Goal: Check status: Check status

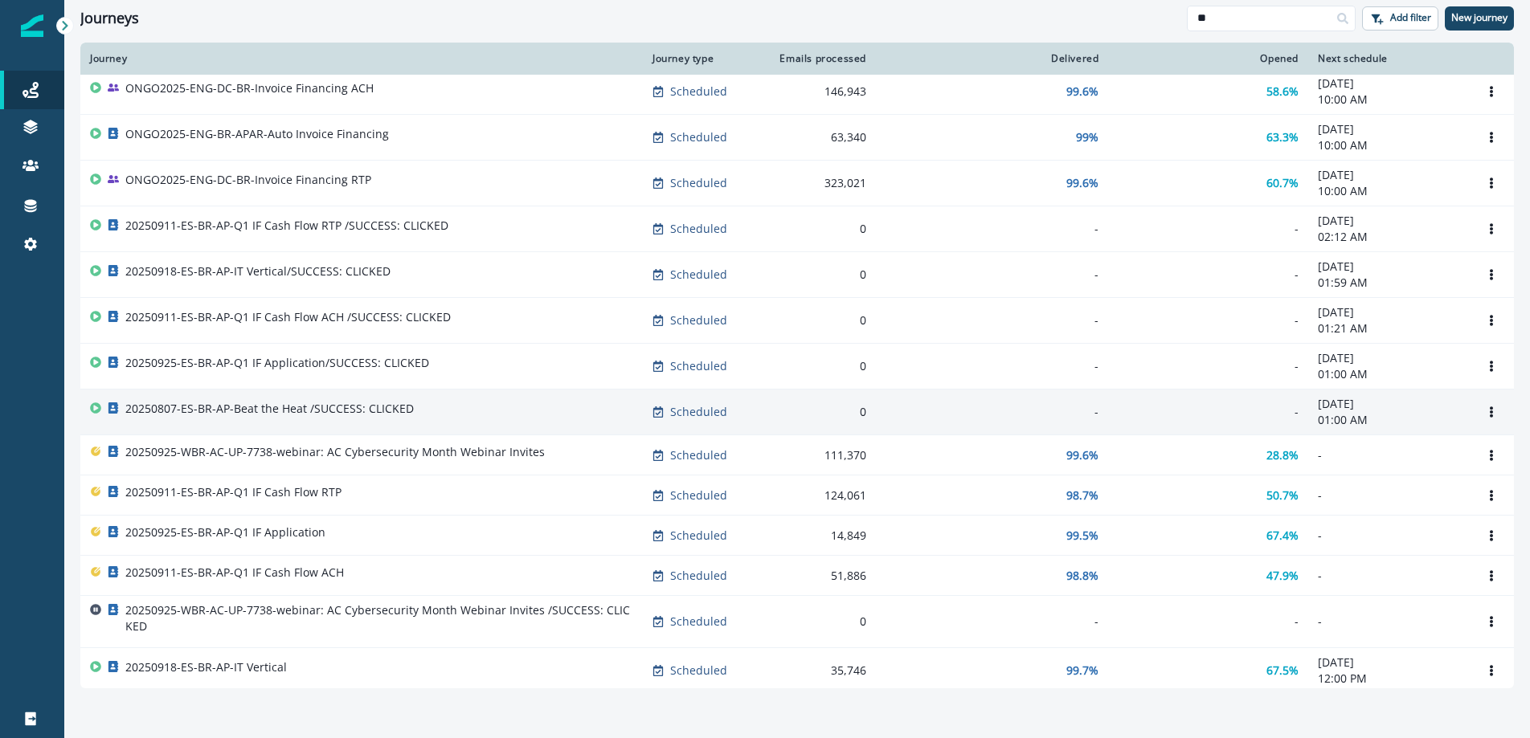
scroll to position [186, 0]
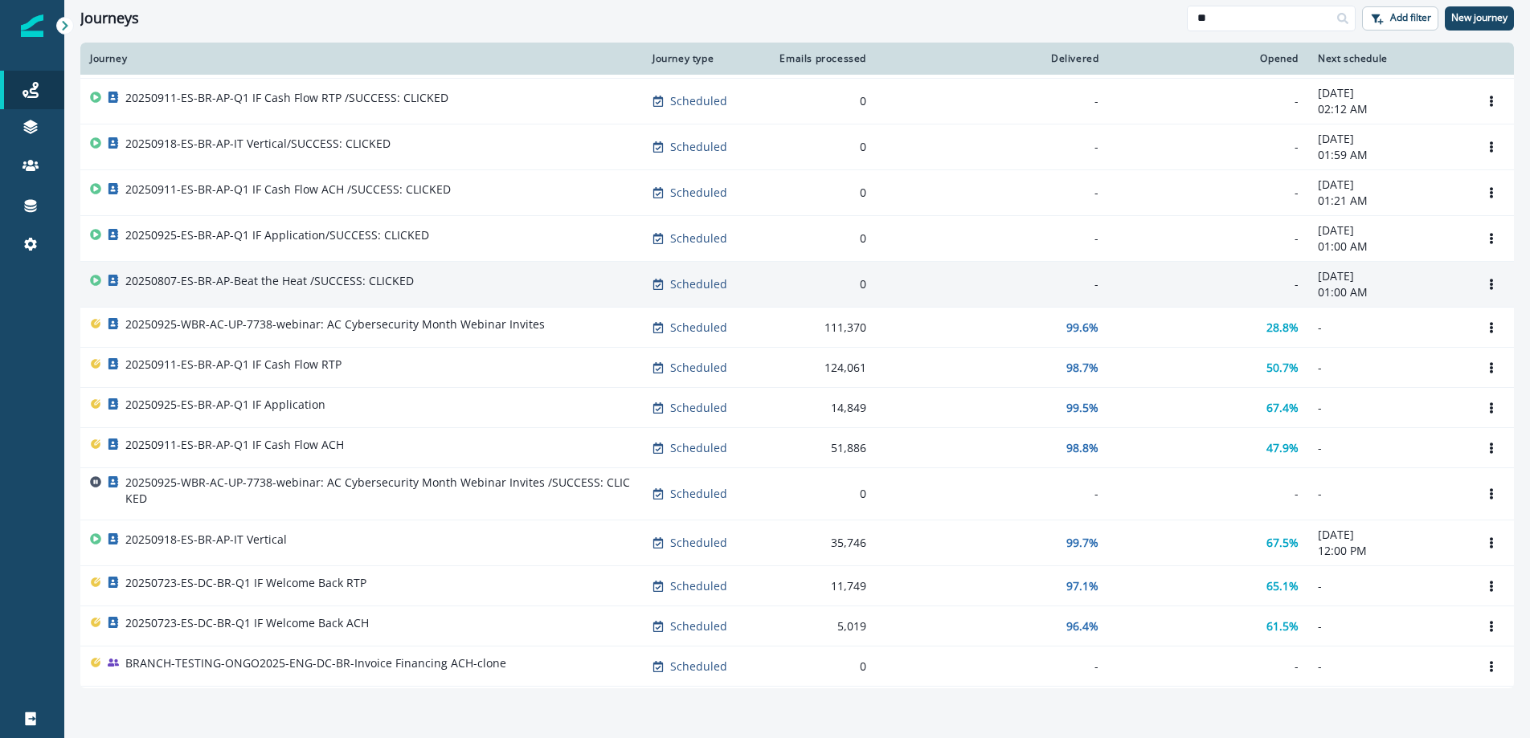
click at [473, 450] on div "20250911-ES-BR-AP-Q1 IF Cash Flow ACH" at bounding box center [361, 448] width 543 height 22
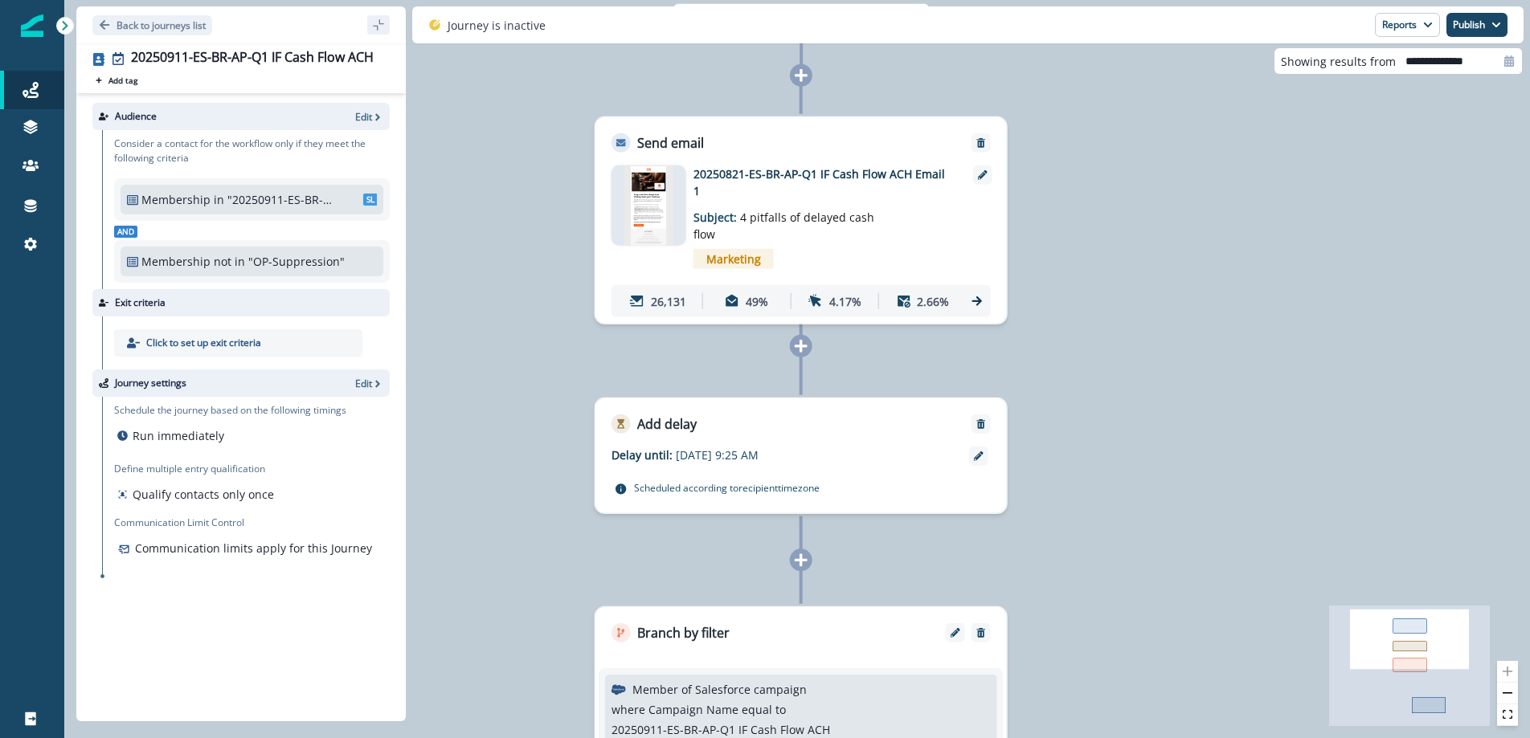
click at [979, 297] on icon at bounding box center [977, 302] width 10 height 10
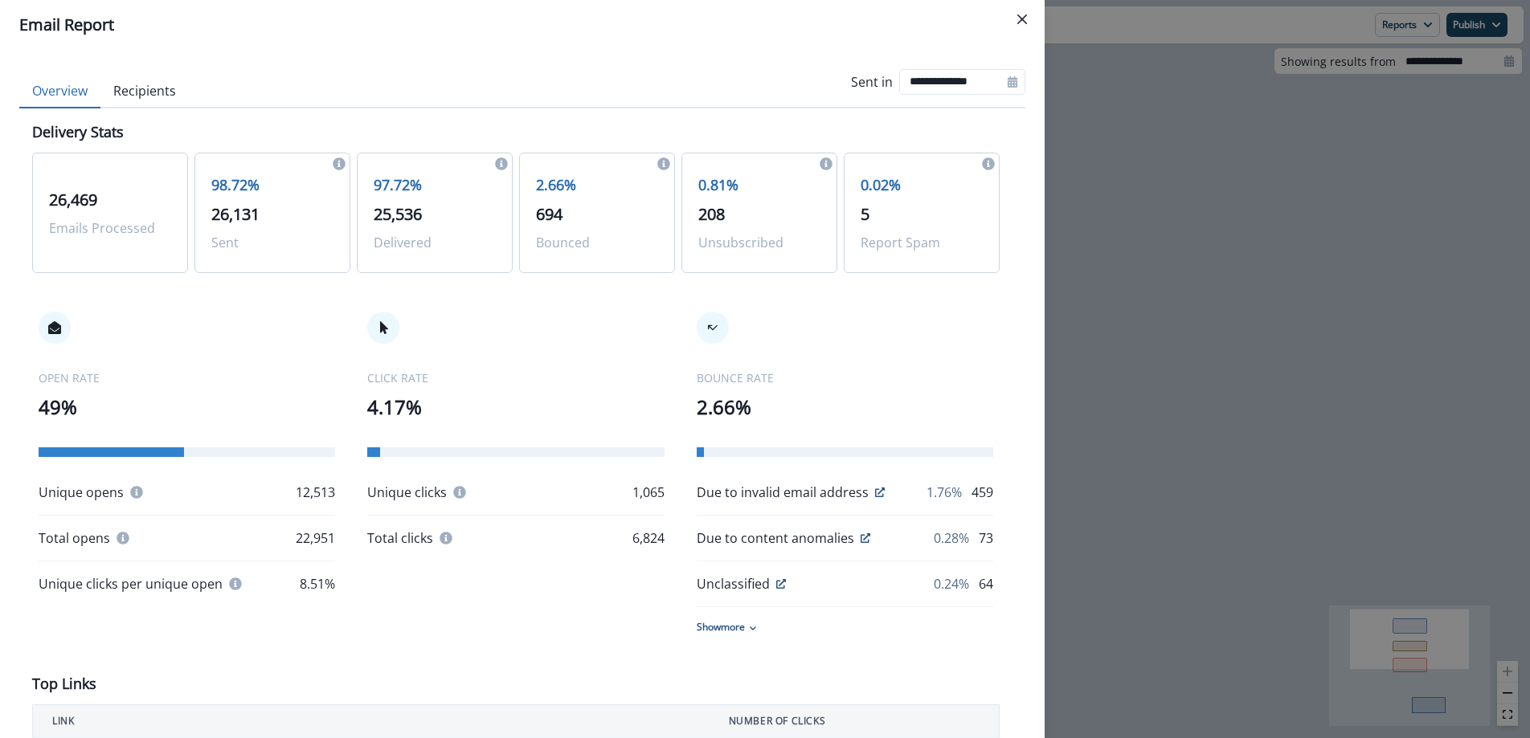
click at [1254, 309] on div "**********" at bounding box center [765, 369] width 1530 height 738
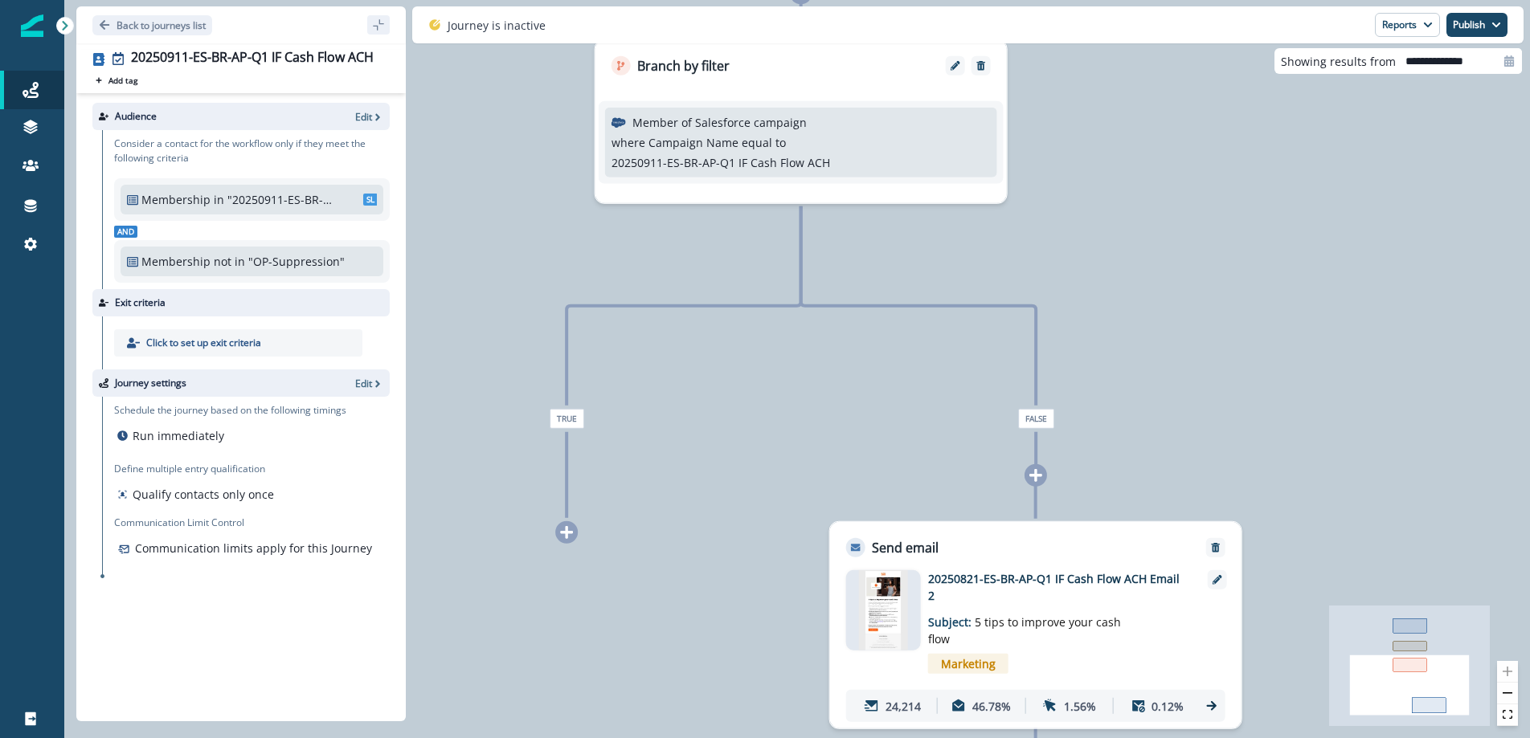
click at [848, 148] on div "where Campaign Name equal to 20250911-ES-BR-AP-Q1 IF Cash Flow ACH 20250911-ES-…" at bounding box center [801, 152] width 379 height 37
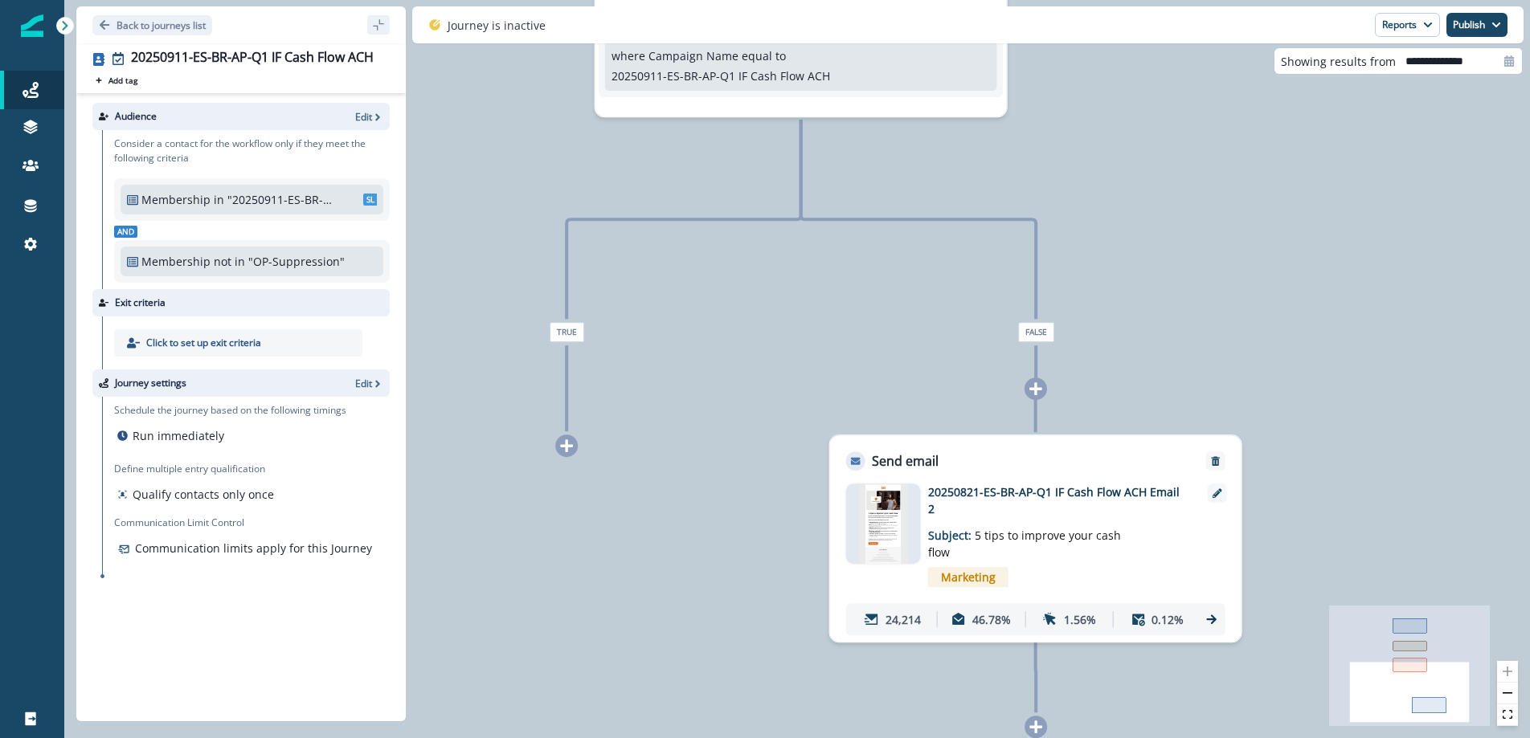
click at [1217, 612] on icon at bounding box center [1212, 619] width 14 height 14
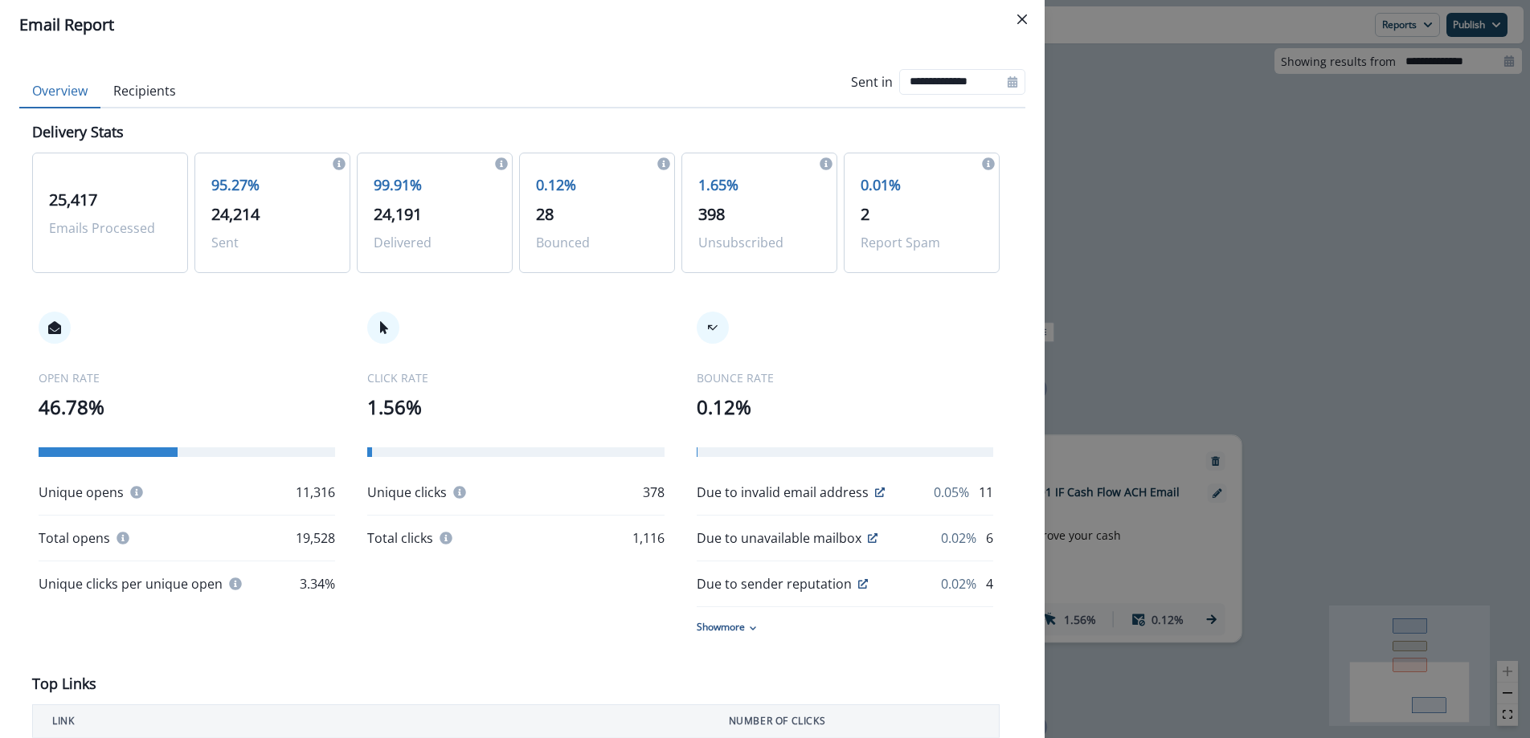
click at [1247, 230] on div "**********" at bounding box center [765, 369] width 1530 height 738
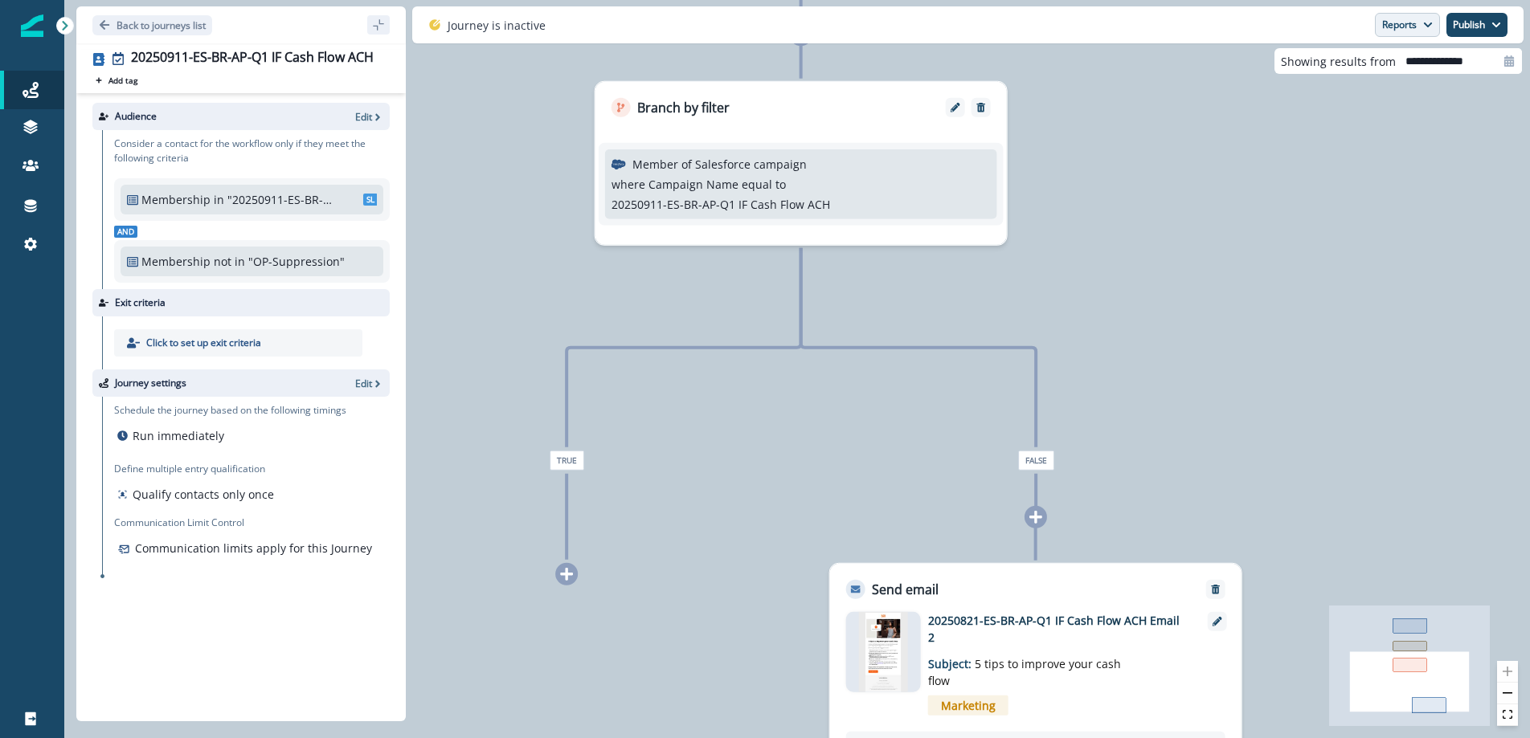
click at [1400, 25] on button "Reports" at bounding box center [1407, 25] width 65 height 24
click at [1383, 61] on button "Email Report" at bounding box center [1348, 65] width 182 height 29
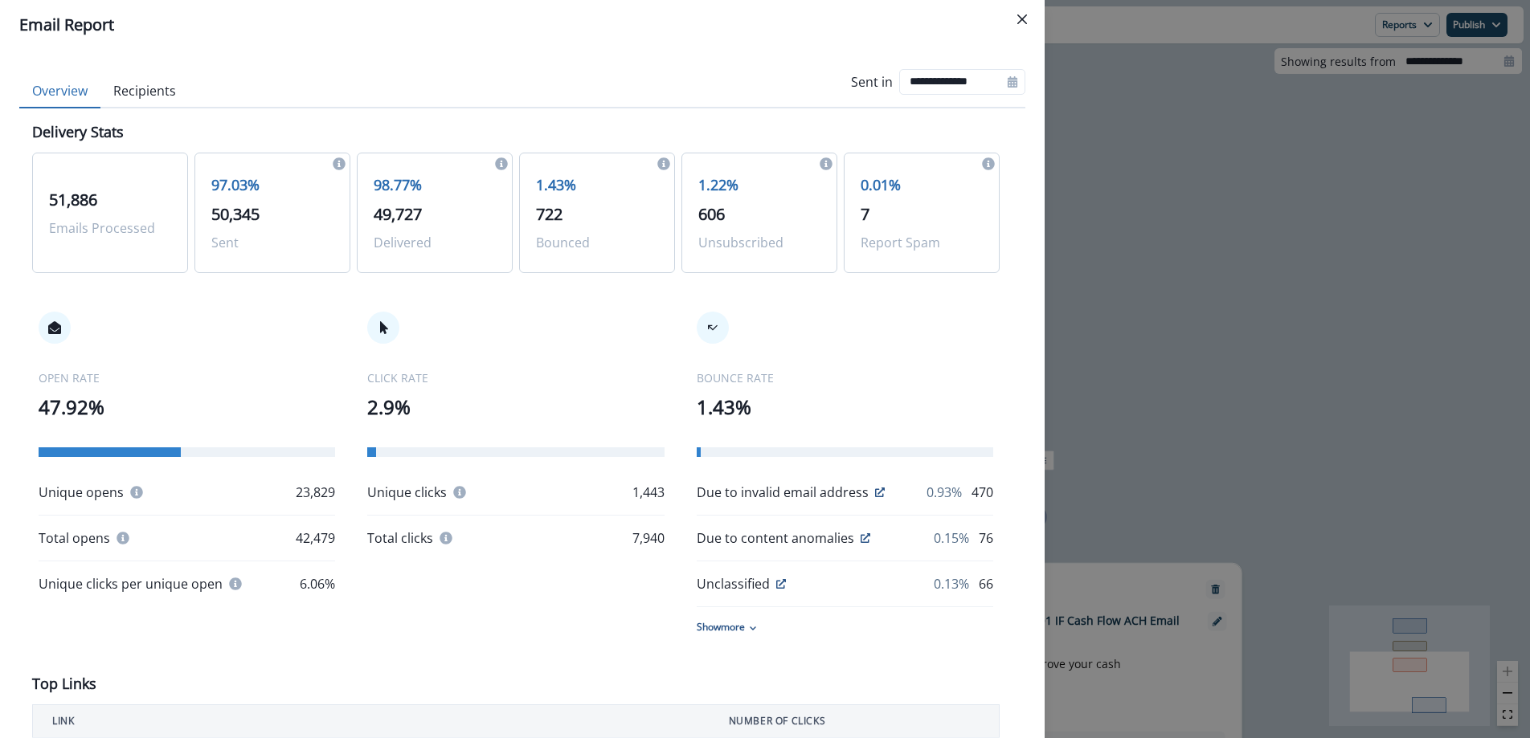
click at [645, 123] on div "Delivery Stats" at bounding box center [515, 136] width 967 height 31
click at [1007, 84] on icon at bounding box center [1012, 81] width 11 height 11
select select "*"
select select "****"
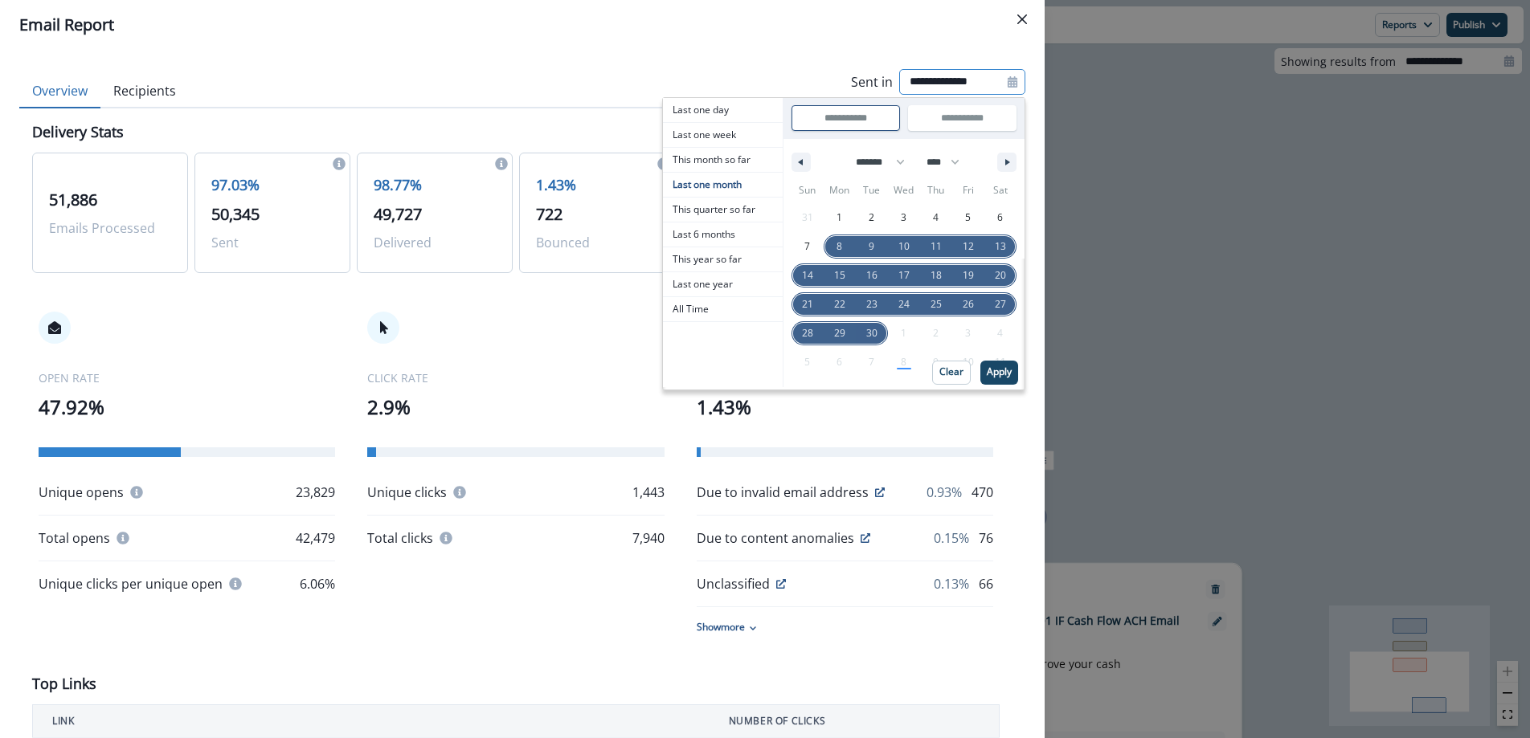
click at [837, 244] on span "8" at bounding box center [840, 246] width 6 height 29
click at [1005, 165] on icon "button" at bounding box center [1009, 162] width 8 height 6
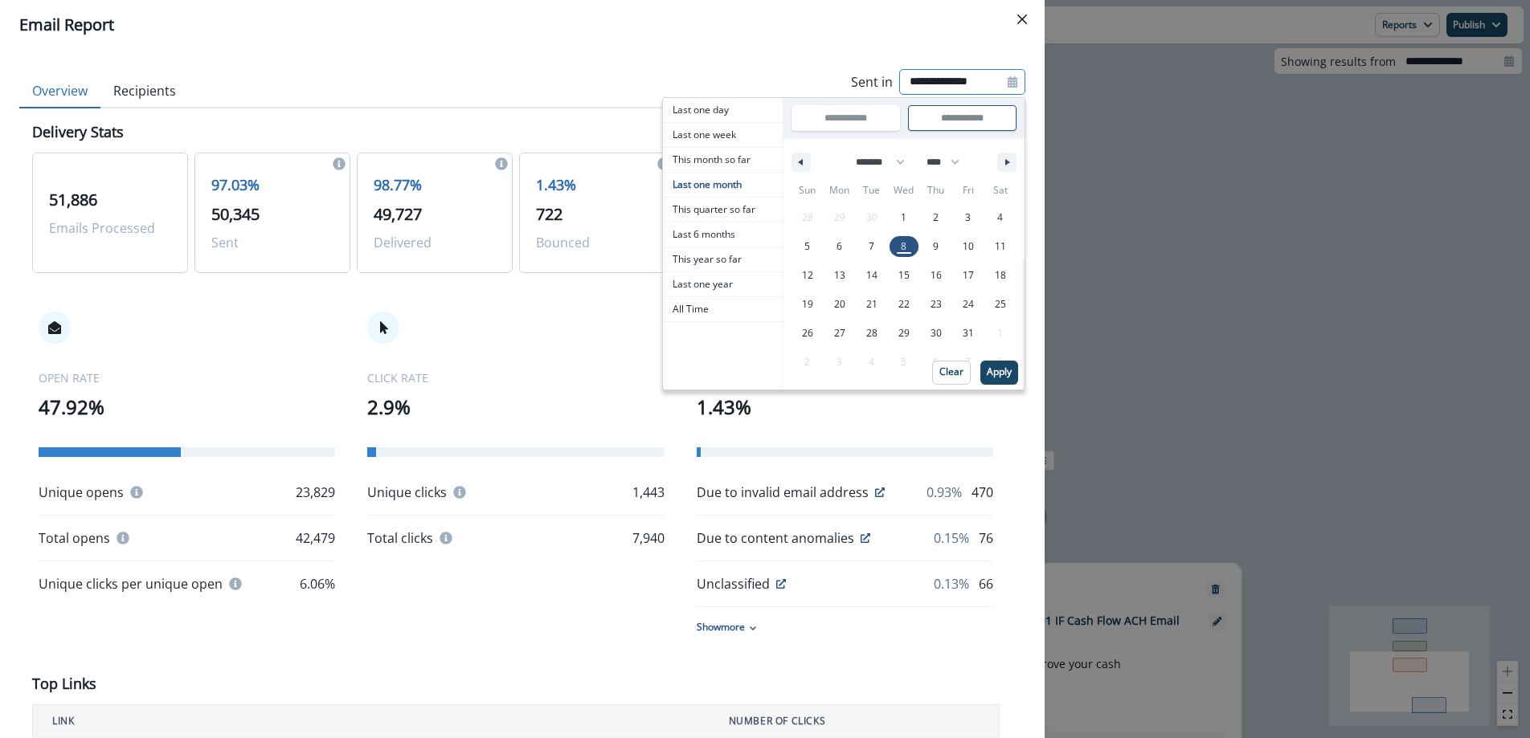
click at [896, 248] on span "8" at bounding box center [904, 246] width 32 height 21
select select "*"
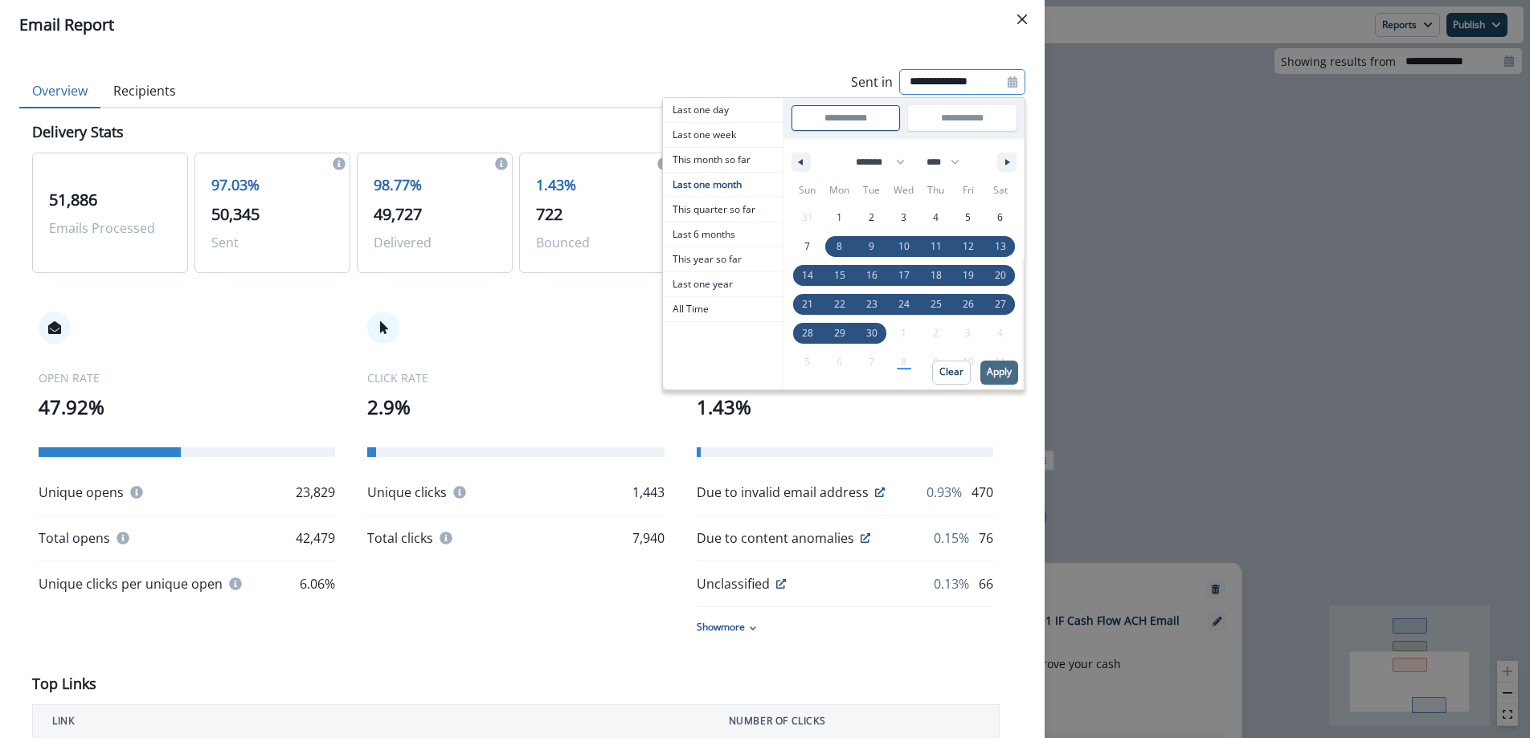
click at [987, 370] on p "Apply" at bounding box center [999, 371] width 25 height 11
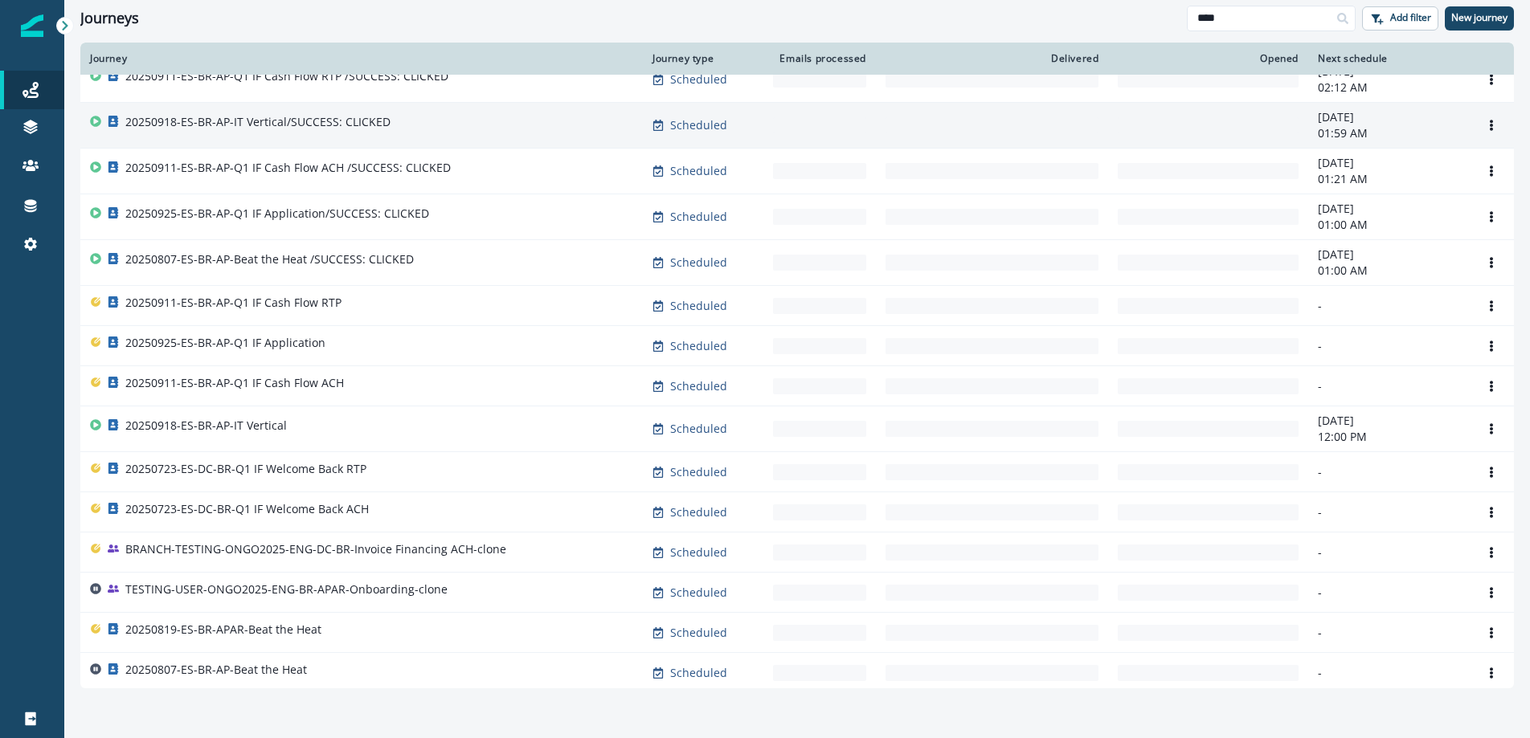
scroll to position [209, 0]
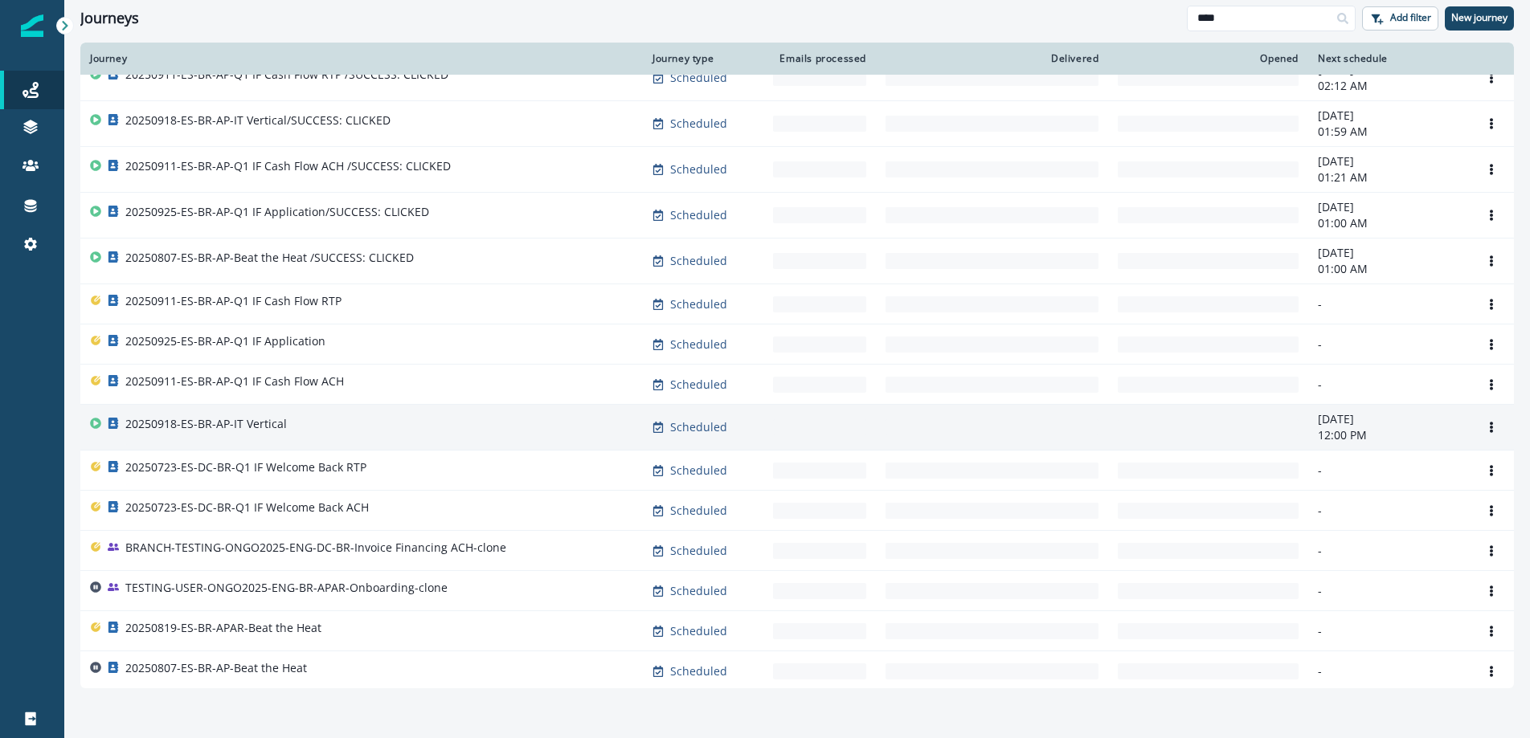
click at [300, 417] on div "20250918-ES-BR-AP-IT Vertical" at bounding box center [361, 427] width 543 height 22
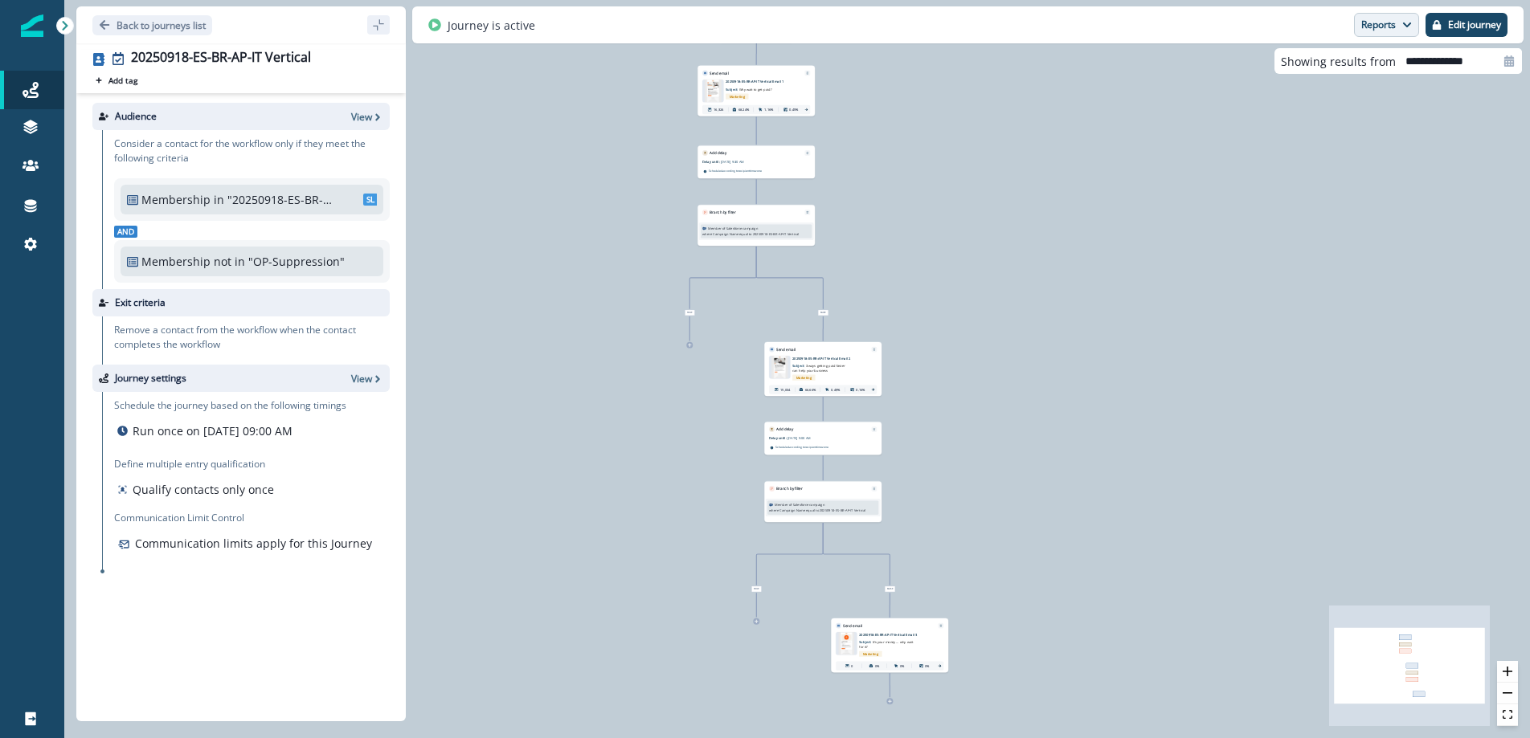
click at [1376, 32] on button "Reports" at bounding box center [1386, 25] width 65 height 24
click at [1371, 67] on button "Email Report" at bounding box center [1327, 65] width 182 height 29
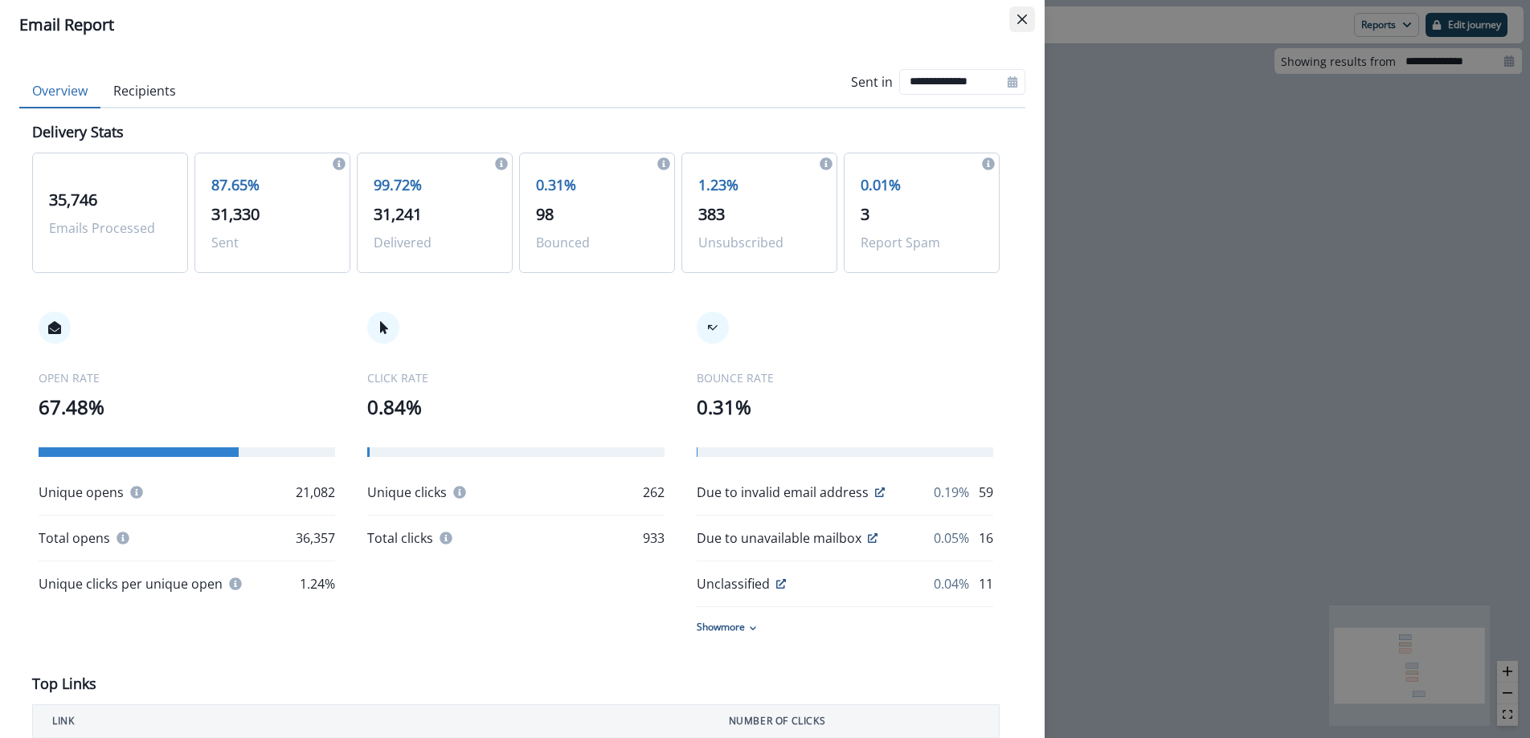
click at [1024, 21] on icon "Close" at bounding box center [1022, 19] width 10 height 10
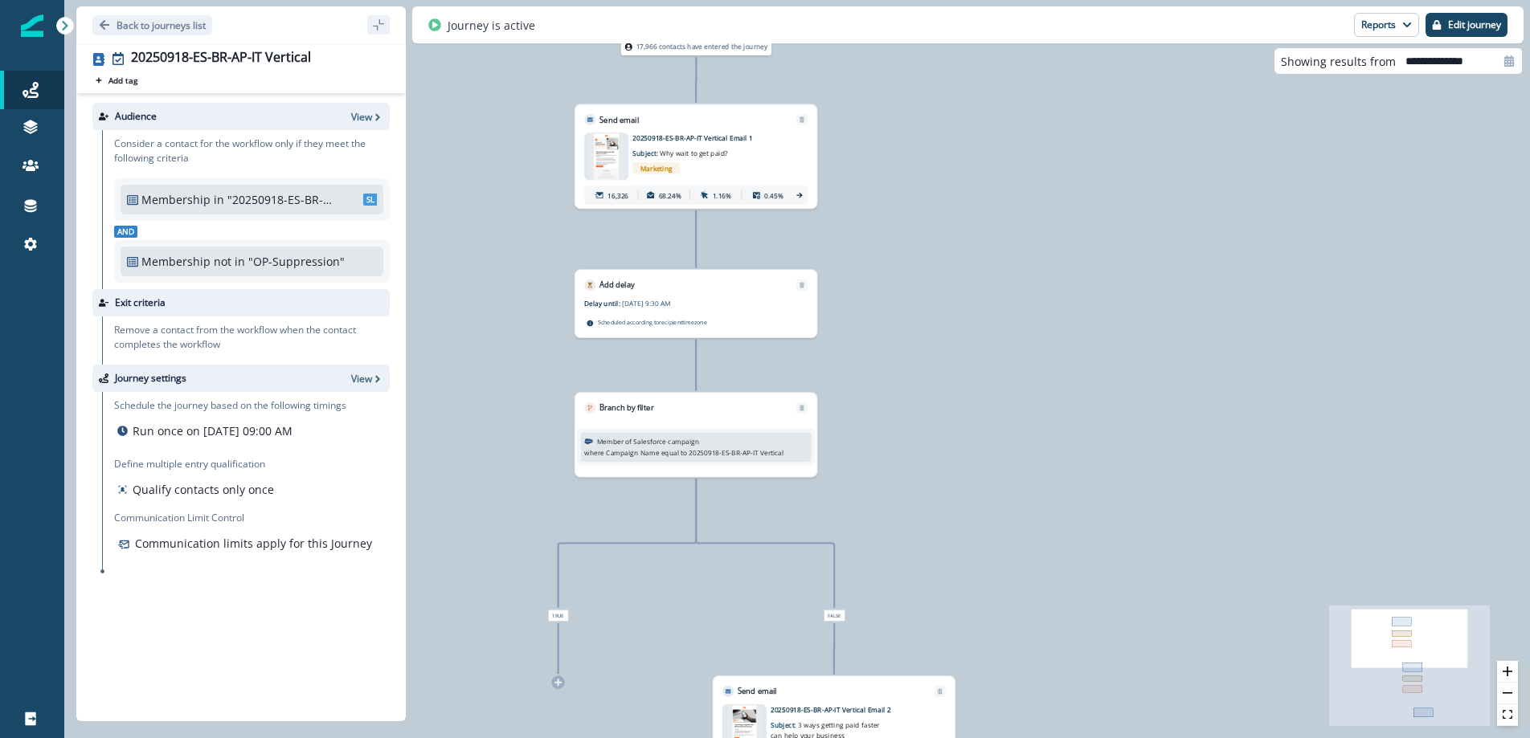
drag, startPoint x: 839, startPoint y: 214, endPoint x: 855, endPoint y: 168, distance: 48.5
click at [855, 168] on div "17,966 contacts have entered the journey Send email Email asset changed, journe…" at bounding box center [797, 369] width 1466 height 738
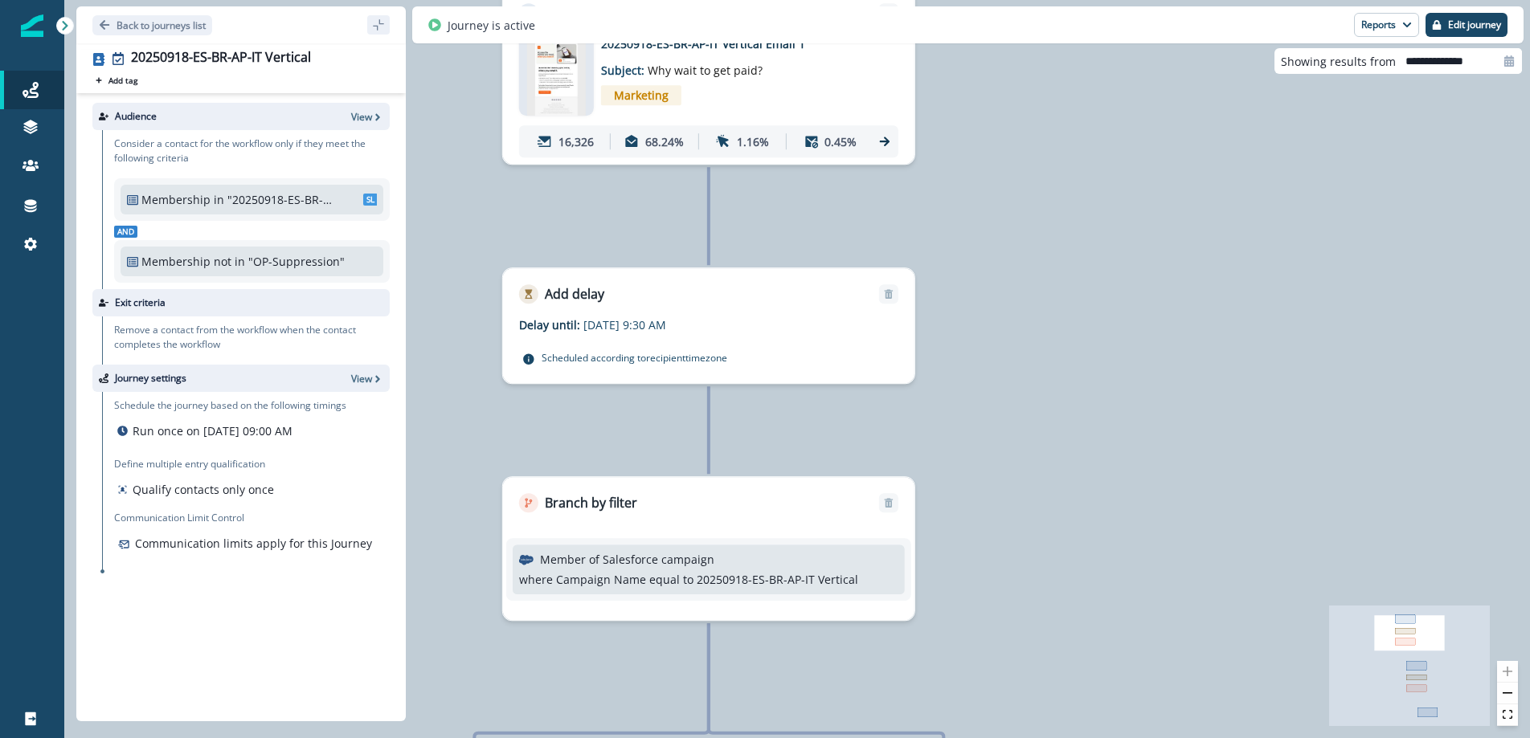
drag, startPoint x: 878, startPoint y: 268, endPoint x: 988, endPoint y: 271, distance: 109.3
click at [988, 271] on div "17,966 contacts have entered the journey Send email Email asset changed, journe…" at bounding box center [797, 369] width 1466 height 738
